Goal: Information Seeking & Learning: Learn about a topic

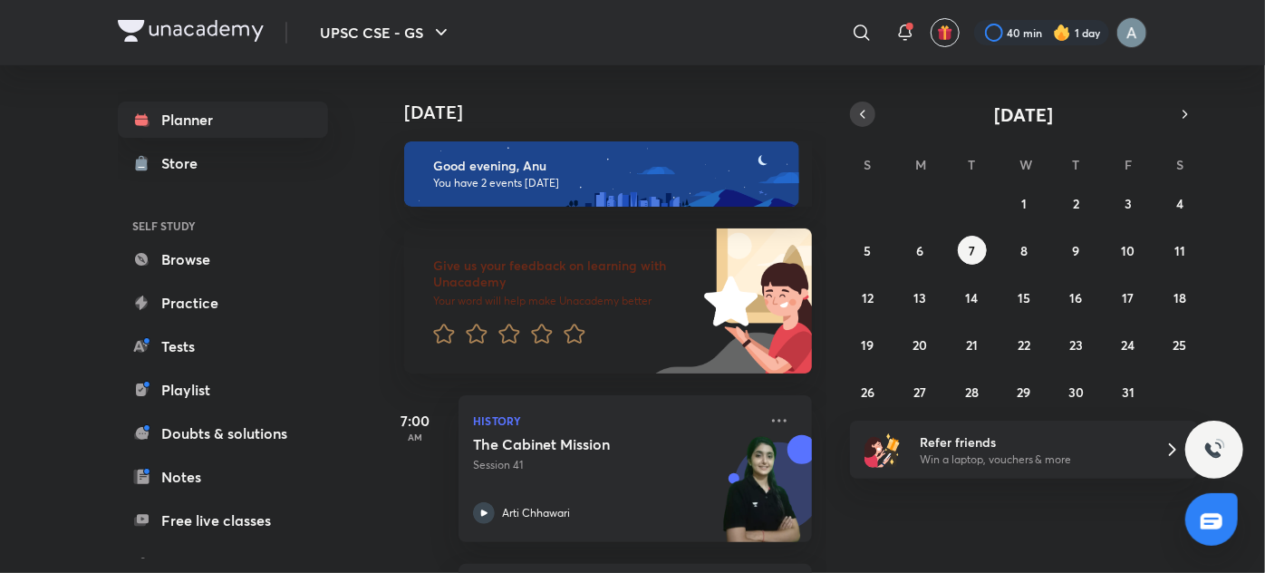
click at [863, 111] on icon "button" at bounding box center [863, 114] width 4 height 7
click at [1076, 340] on abbr "25" at bounding box center [1076, 344] width 14 height 17
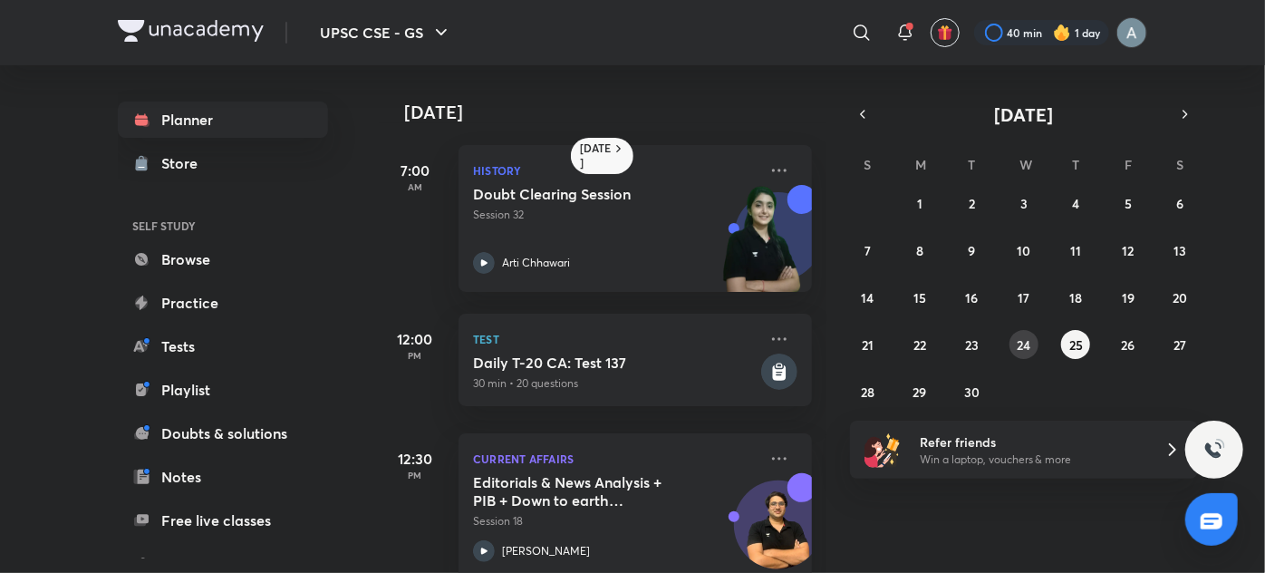
click at [1029, 344] on abbr "24" at bounding box center [1024, 344] width 14 height 17
click at [761, 275] on img at bounding box center [762, 247] width 100 height 125
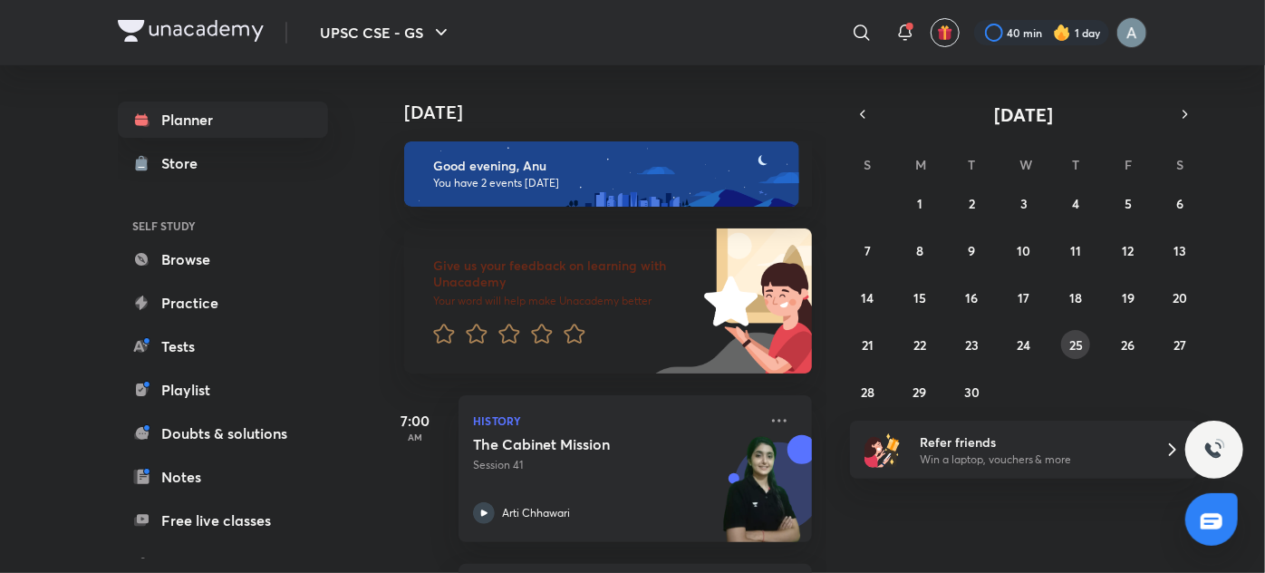
click at [1080, 346] on abbr "25" at bounding box center [1076, 344] width 14 height 17
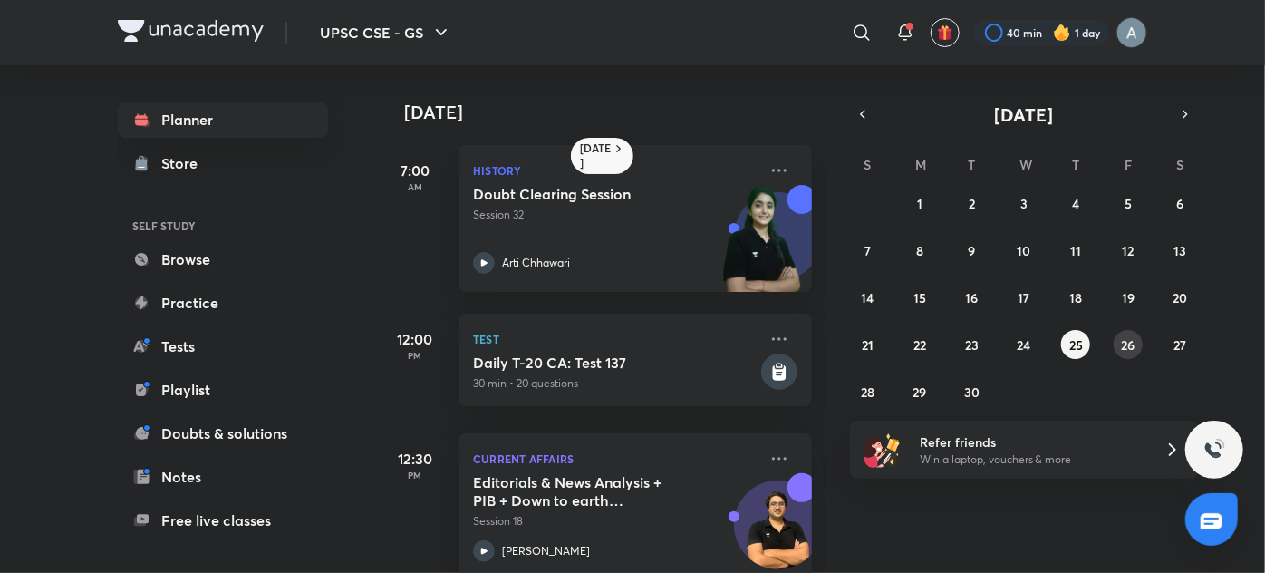
click at [1135, 342] on button "26" at bounding box center [1128, 344] width 29 height 29
click at [578, 253] on div "Arti Chhawari" at bounding box center [615, 263] width 285 height 22
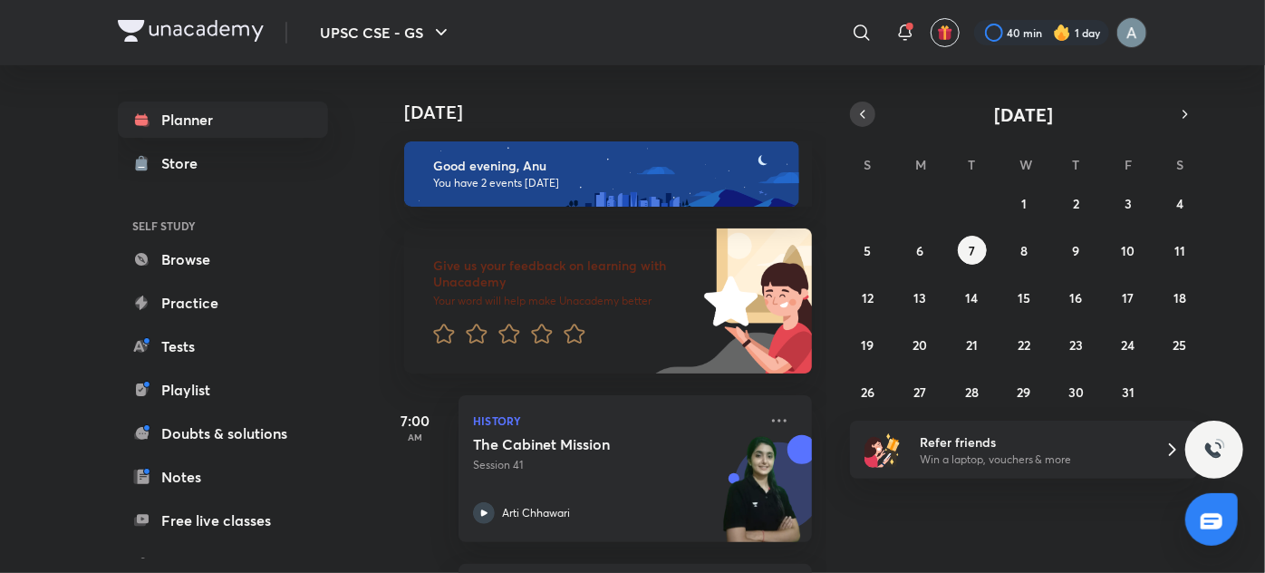
click at [858, 111] on icon "button" at bounding box center [862, 114] width 14 height 16
click at [1124, 342] on abbr "26" at bounding box center [1128, 344] width 14 height 17
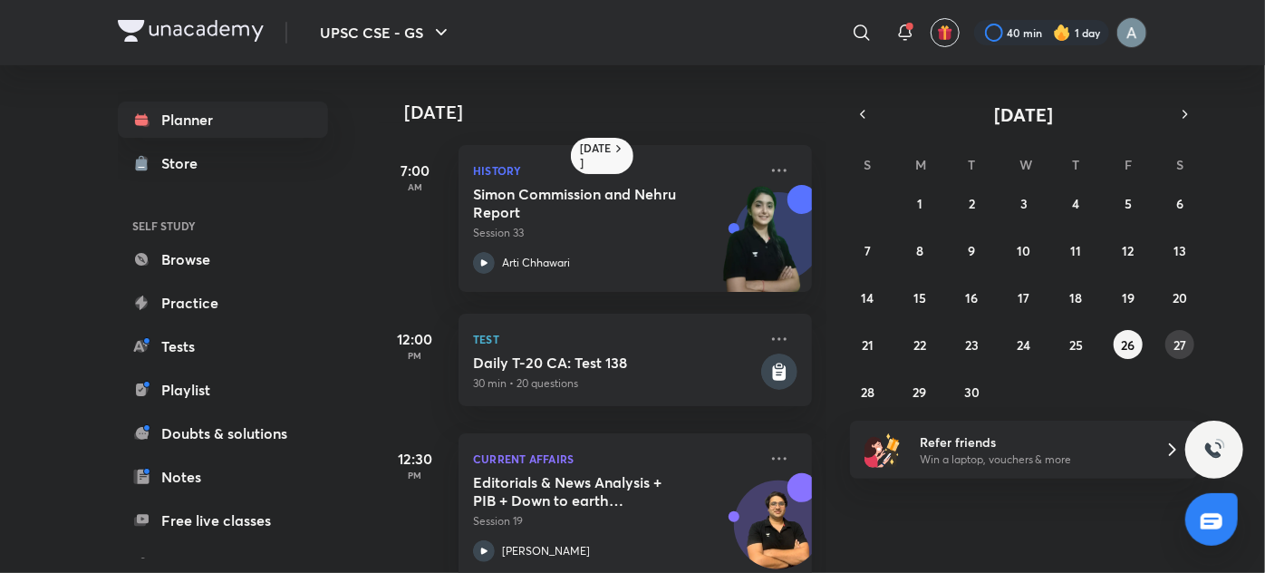
click at [1172, 341] on button "27" at bounding box center [1179, 344] width 29 height 29
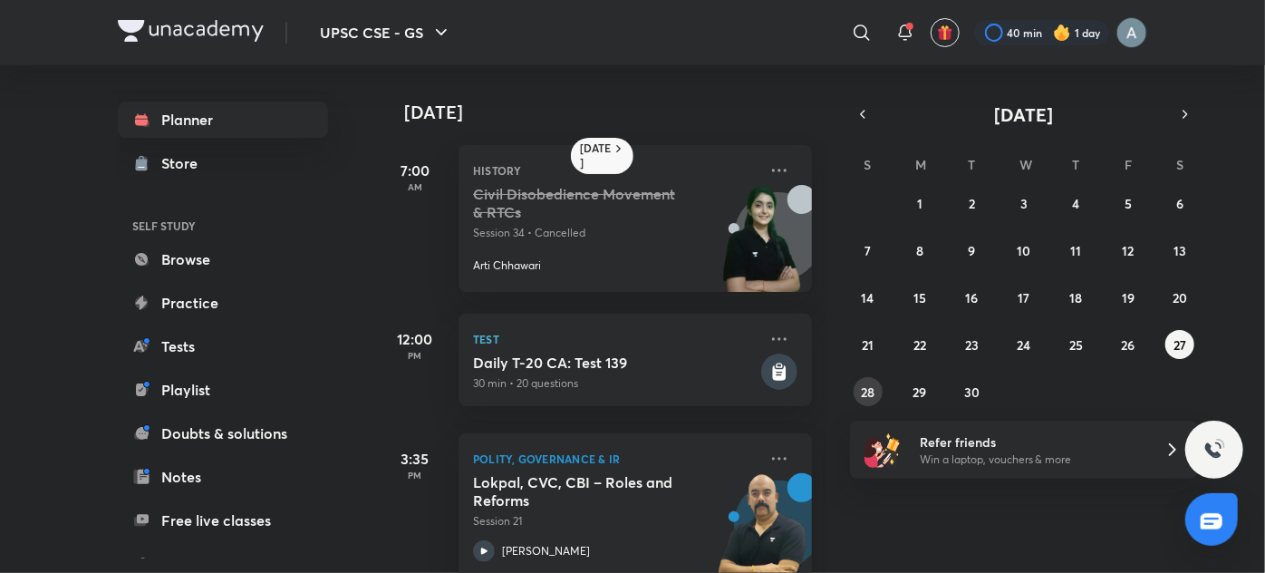
click at [869, 394] on abbr "28" at bounding box center [868, 391] width 14 height 17
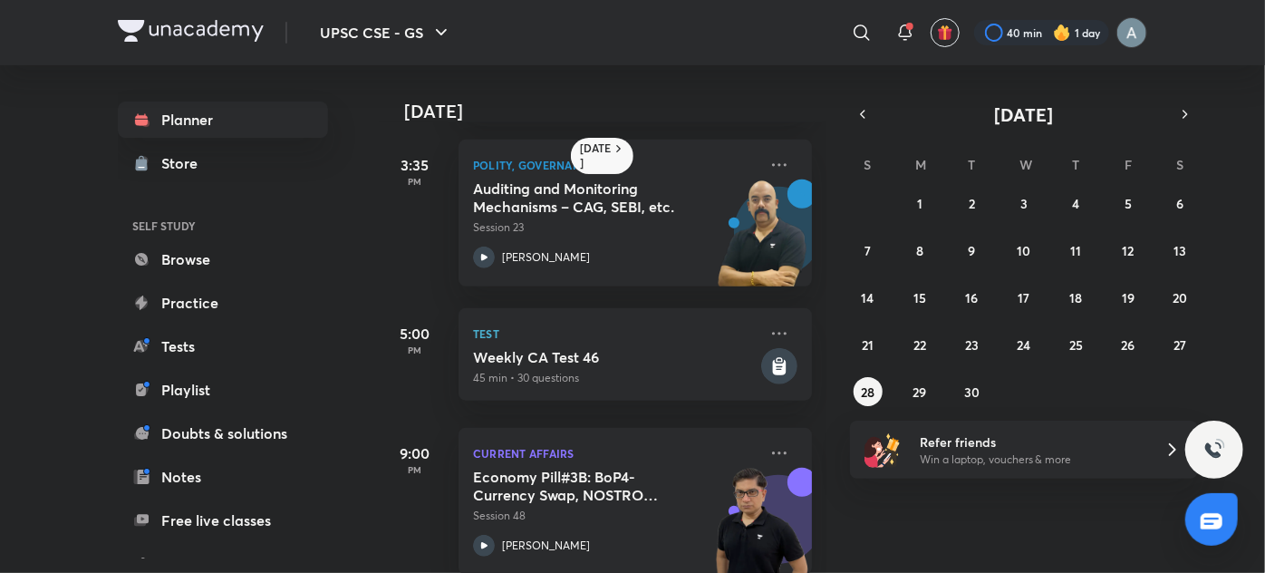
scroll to position [681, 0]
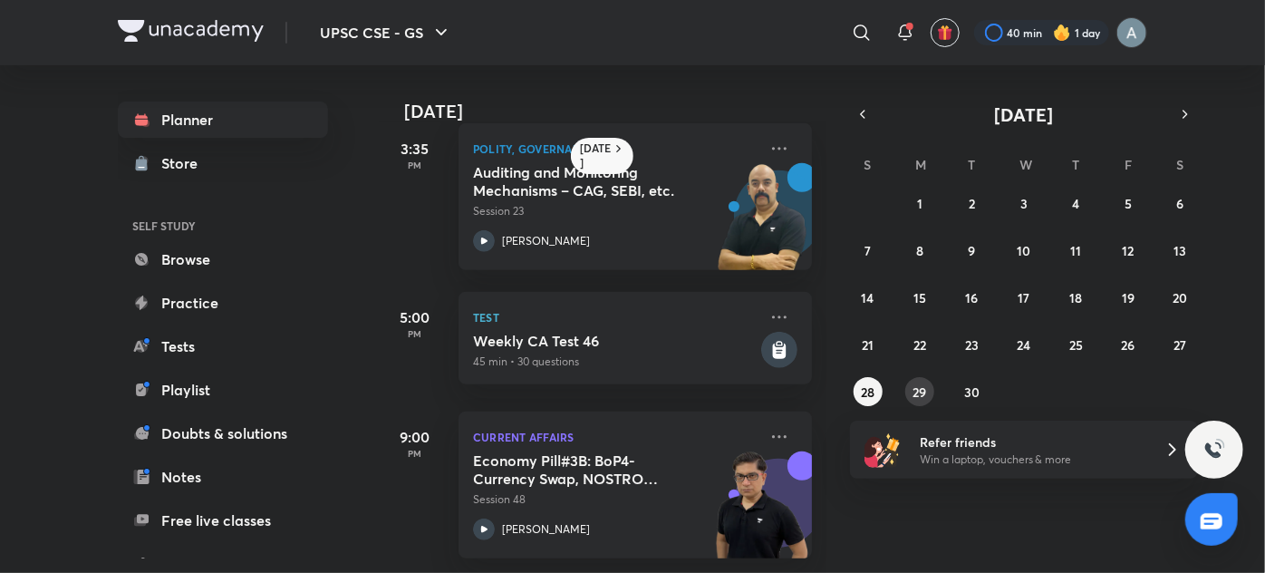
click at [918, 393] on abbr "29" at bounding box center [920, 391] width 14 height 17
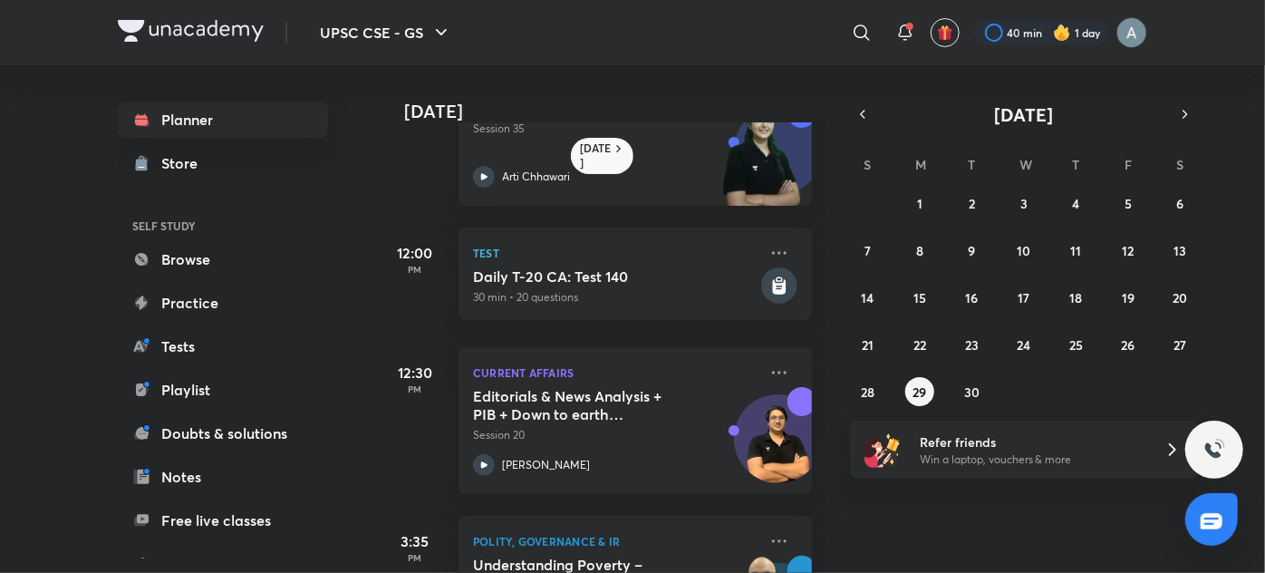
scroll to position [0, 0]
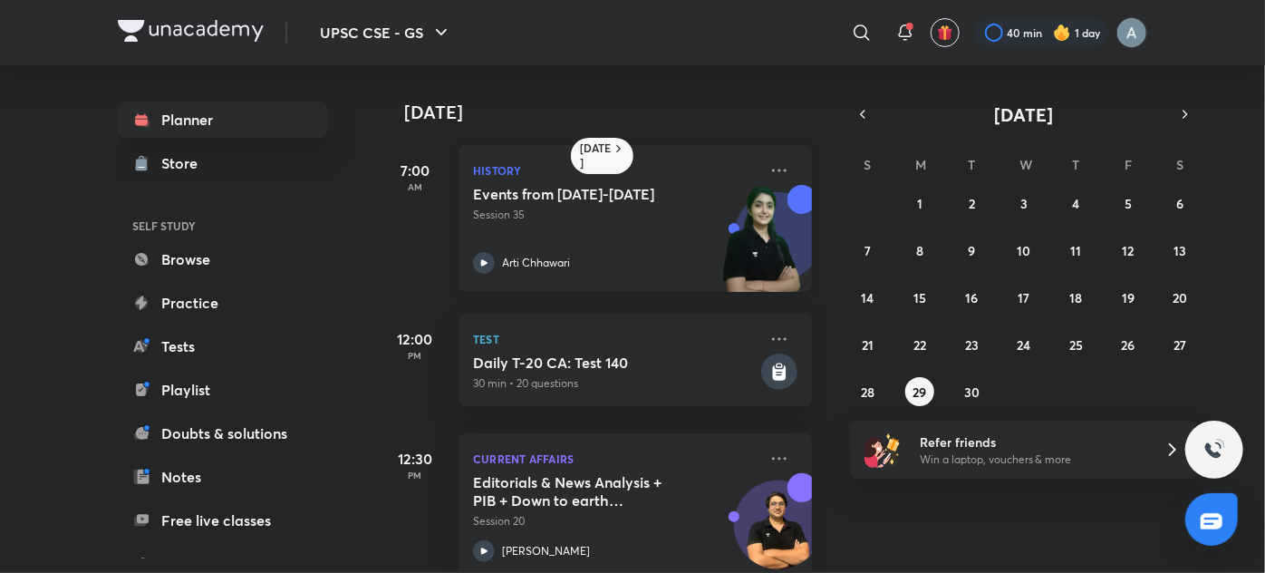
click at [645, 239] on div "Events from 1934-1939 Session 35 Arti Chhawari" at bounding box center [615, 229] width 285 height 89
